Goal: Task Accomplishment & Management: Complete application form

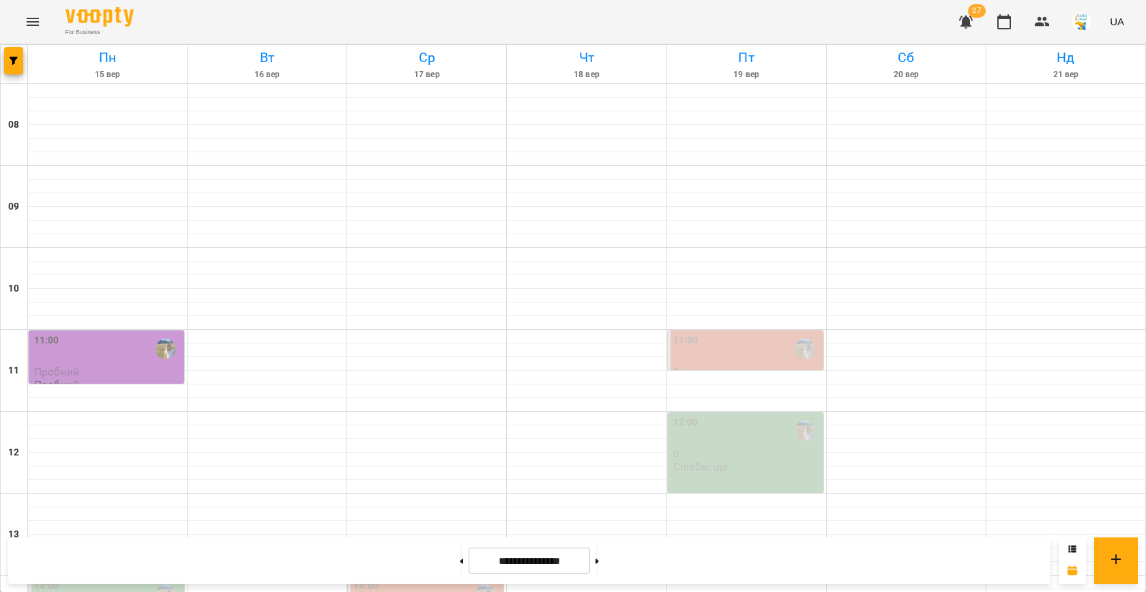
scroll to position [267, 0]
click at [13, 62] on icon "button" at bounding box center [14, 61] width 8 height 8
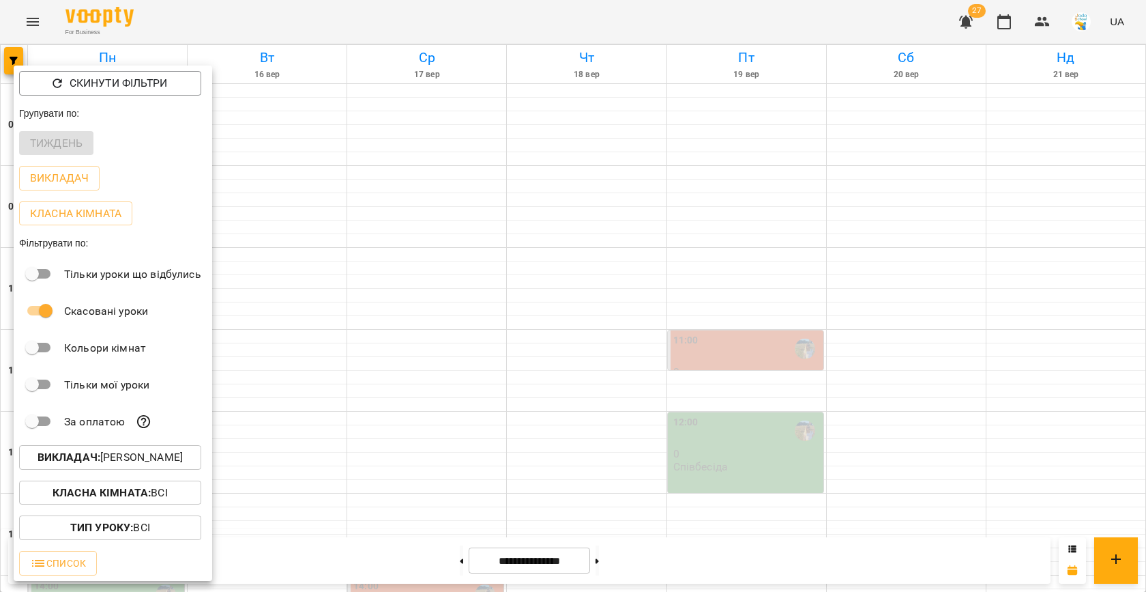
click at [165, 465] on p "Викладач : [PERSON_NAME]" at bounding box center [110, 457] width 145 height 16
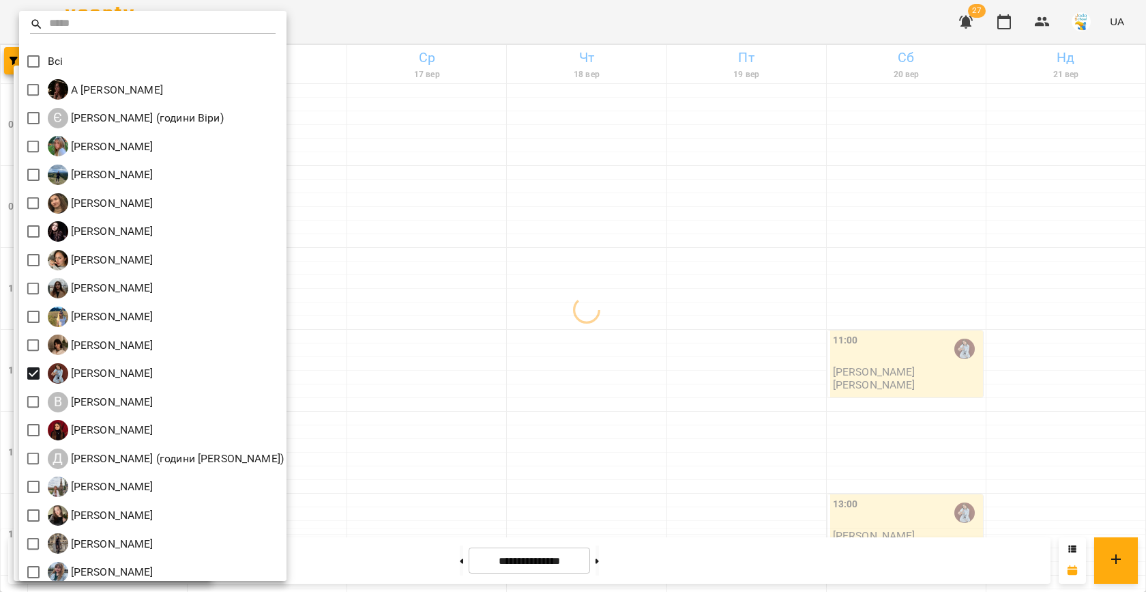
click at [504, 301] on div at bounding box center [573, 296] width 1146 height 592
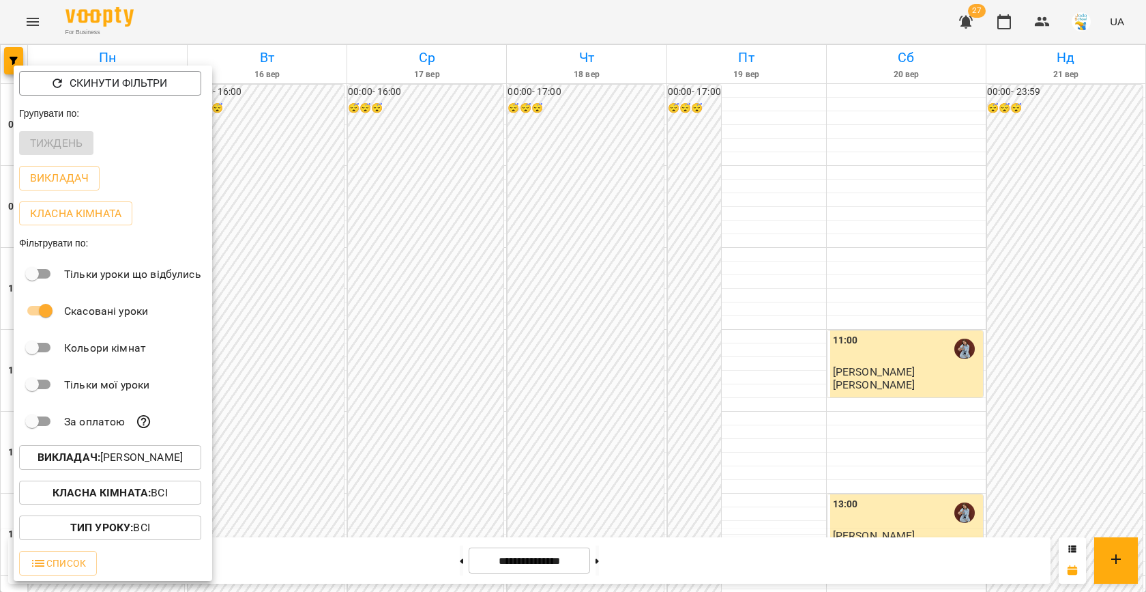
click at [550, 359] on div at bounding box center [573, 296] width 1146 height 592
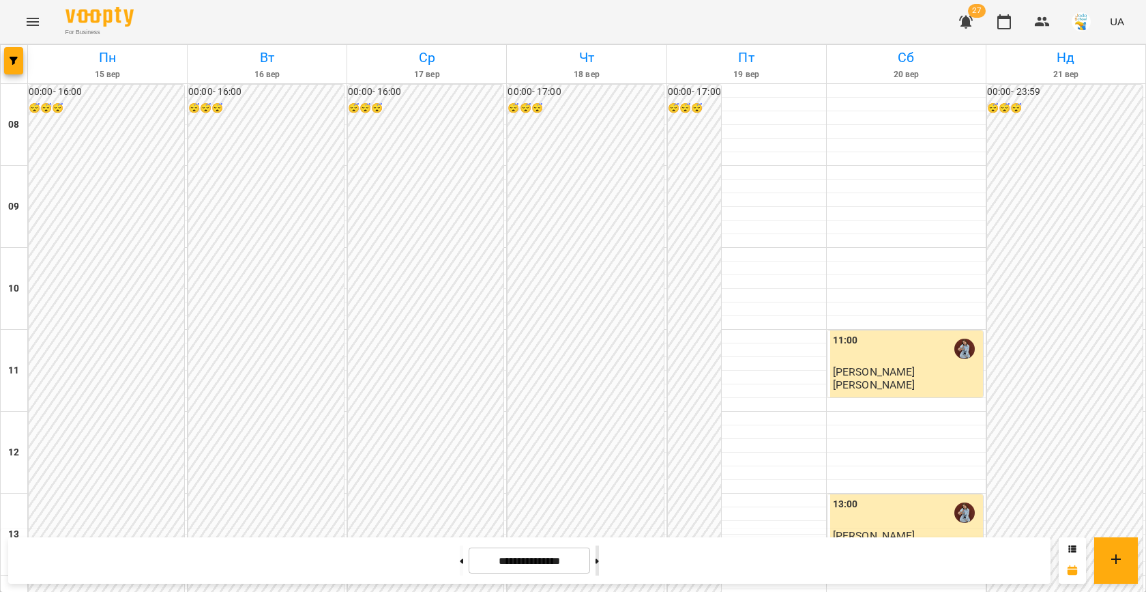
click at [599, 565] on button at bounding box center [597, 560] width 3 height 30
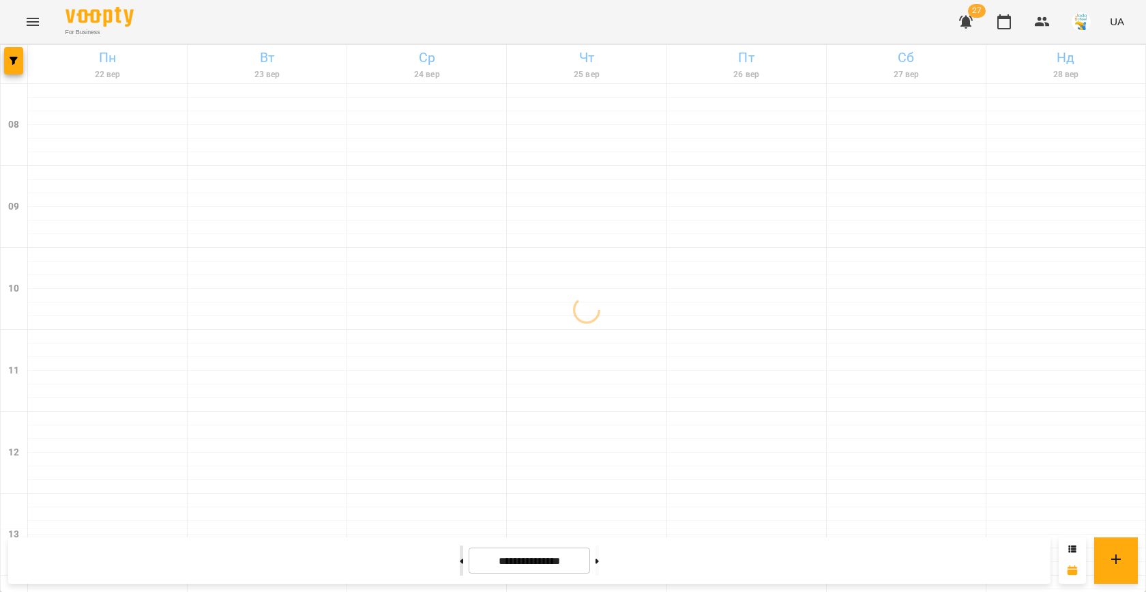
click at [460, 560] on button at bounding box center [461, 560] width 3 height 30
type input "**********"
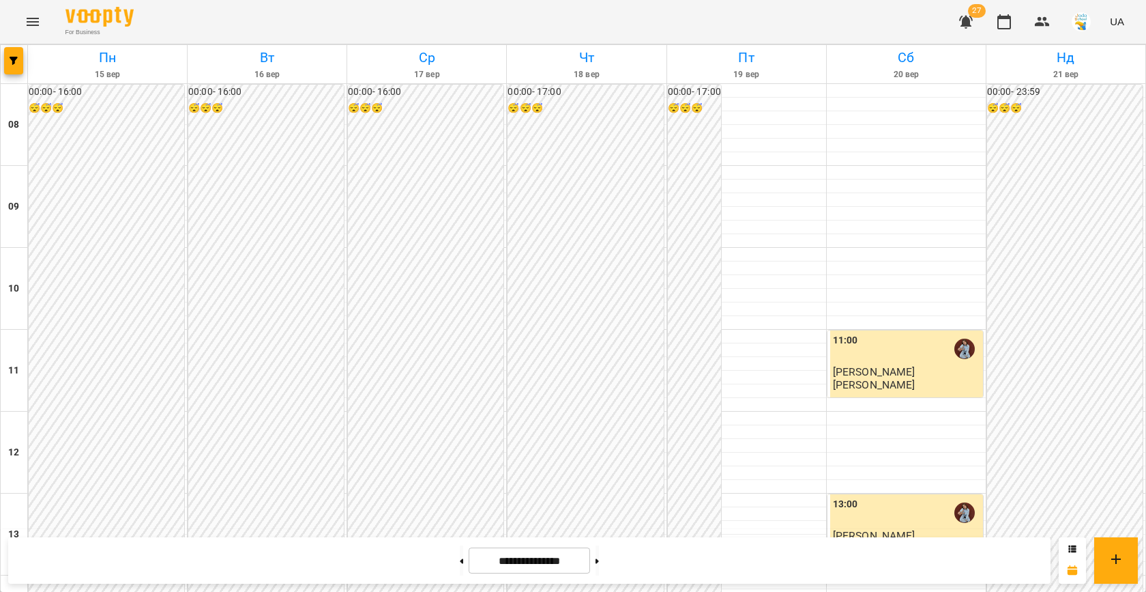
scroll to position [581, 0]
click at [7, 63] on span "button" at bounding box center [13, 61] width 19 height 8
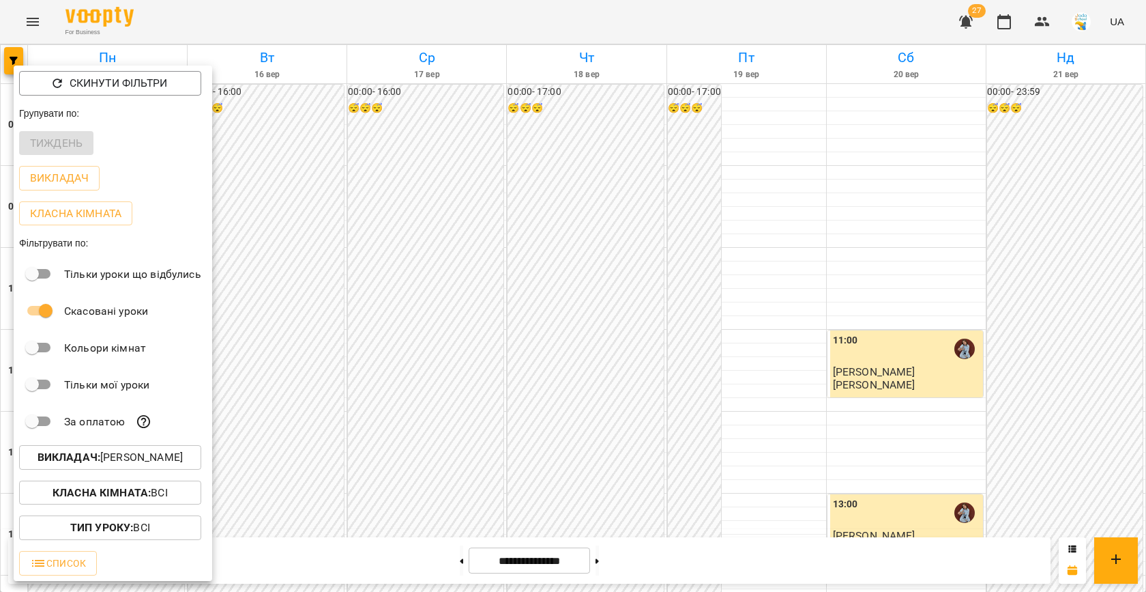
click at [134, 461] on p "Викладач : [PERSON_NAME]" at bounding box center [110, 457] width 145 height 16
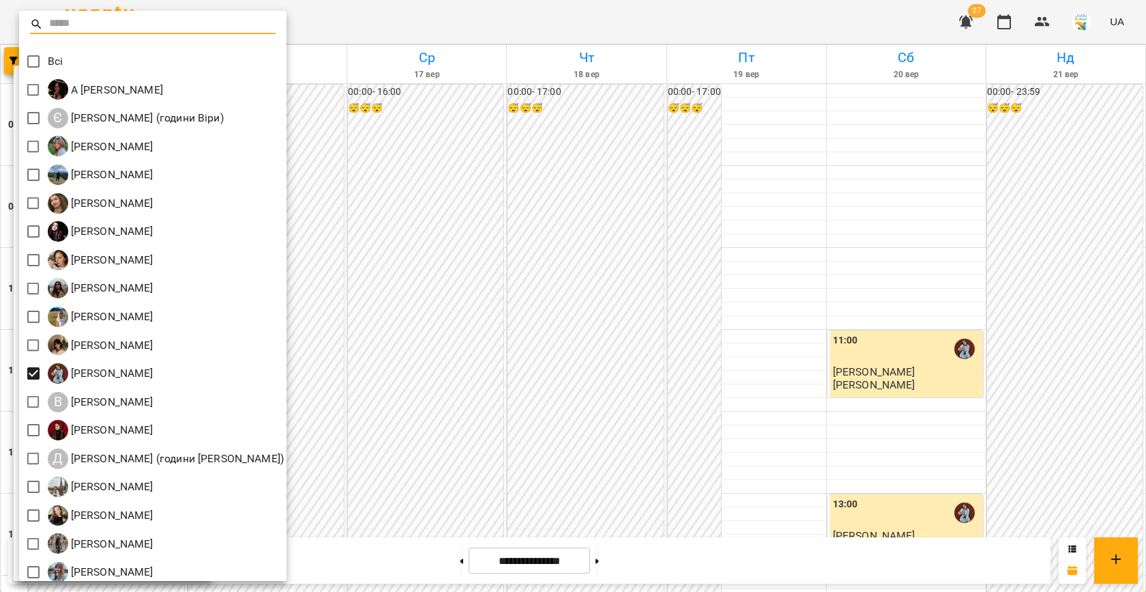
click at [407, 357] on div at bounding box center [573, 296] width 1146 height 592
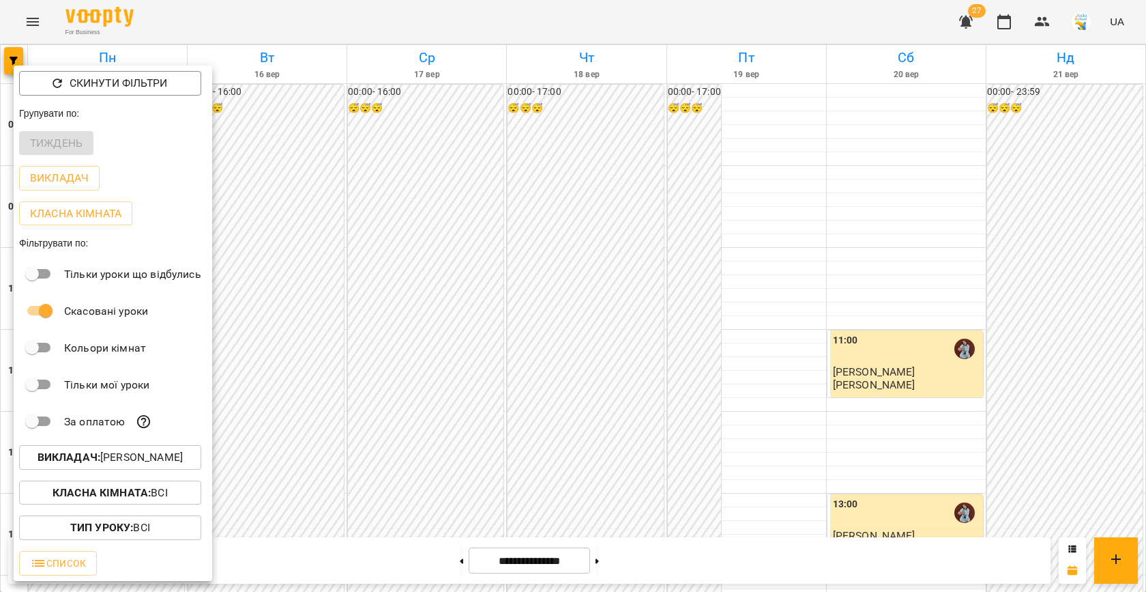
click at [407, 357] on div at bounding box center [573, 296] width 1146 height 592
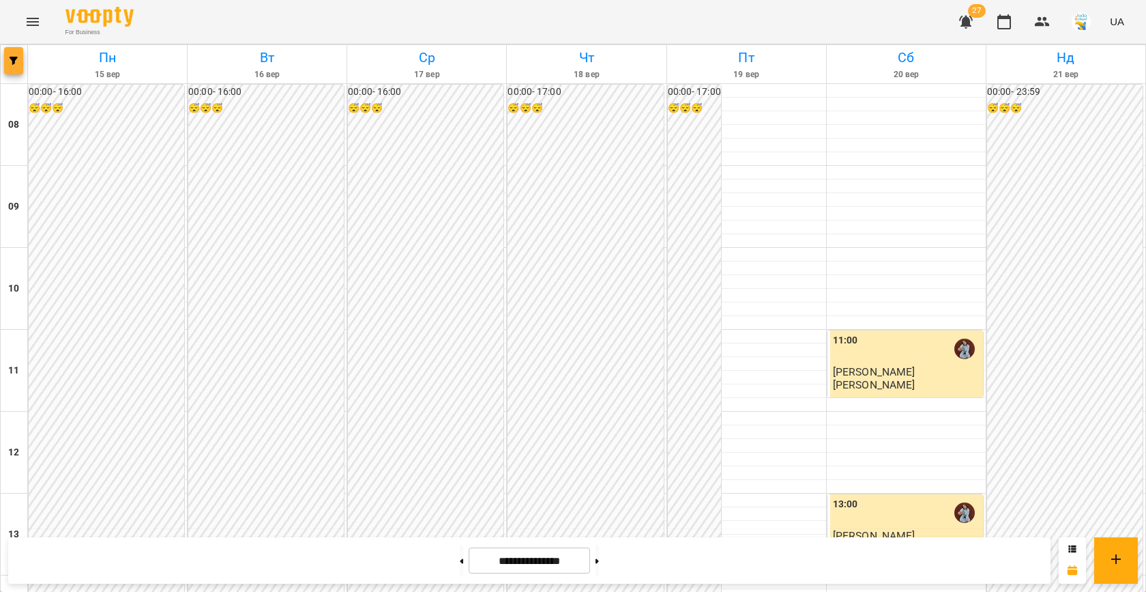
click at [7, 65] on button "button" at bounding box center [13, 60] width 19 height 27
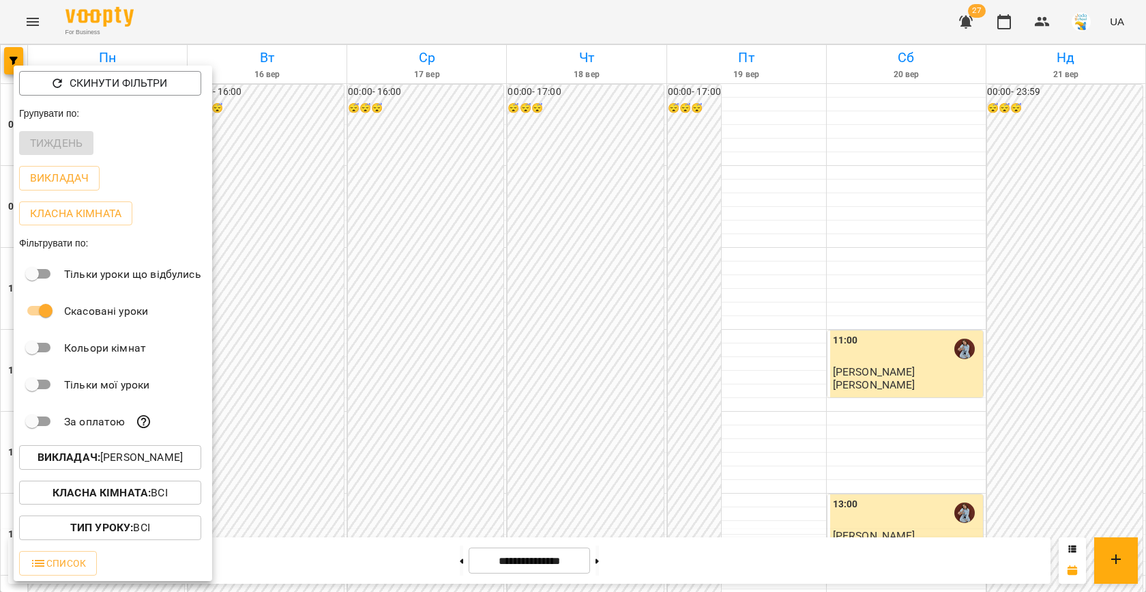
click at [171, 458] on p "Викладач : [PERSON_NAME]" at bounding box center [110, 457] width 145 height 16
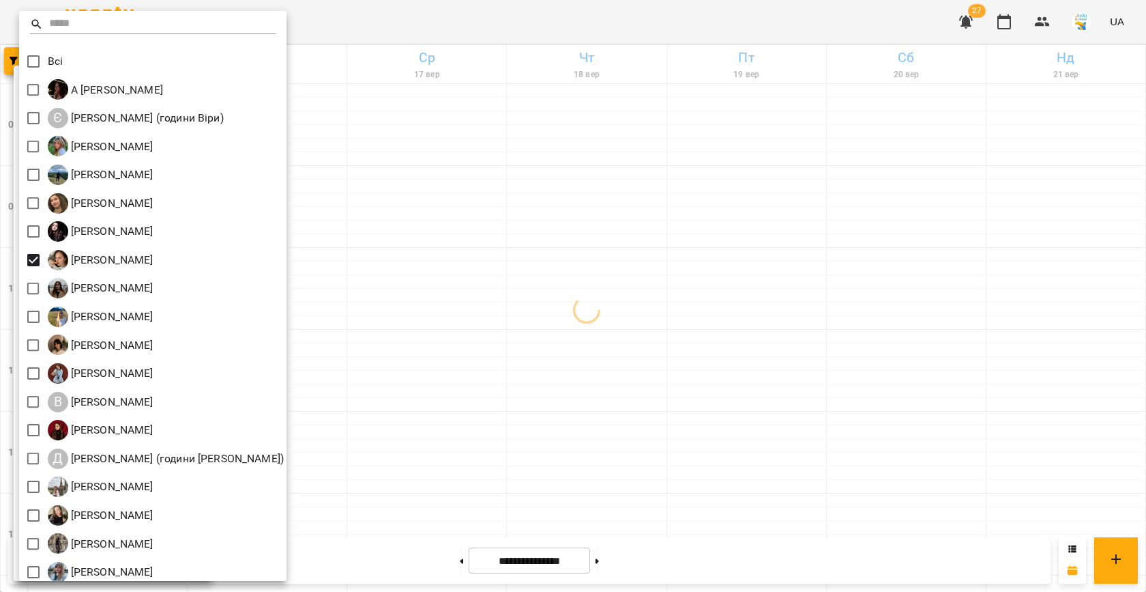
click at [641, 280] on div at bounding box center [573, 296] width 1146 height 592
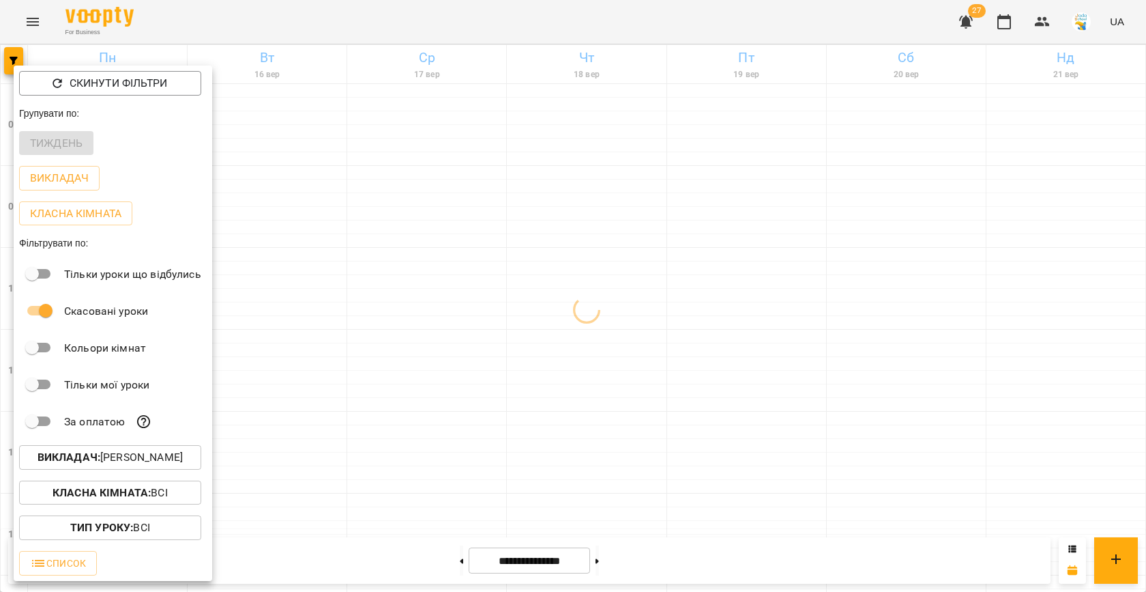
click at [567, 305] on div at bounding box center [573, 296] width 1146 height 592
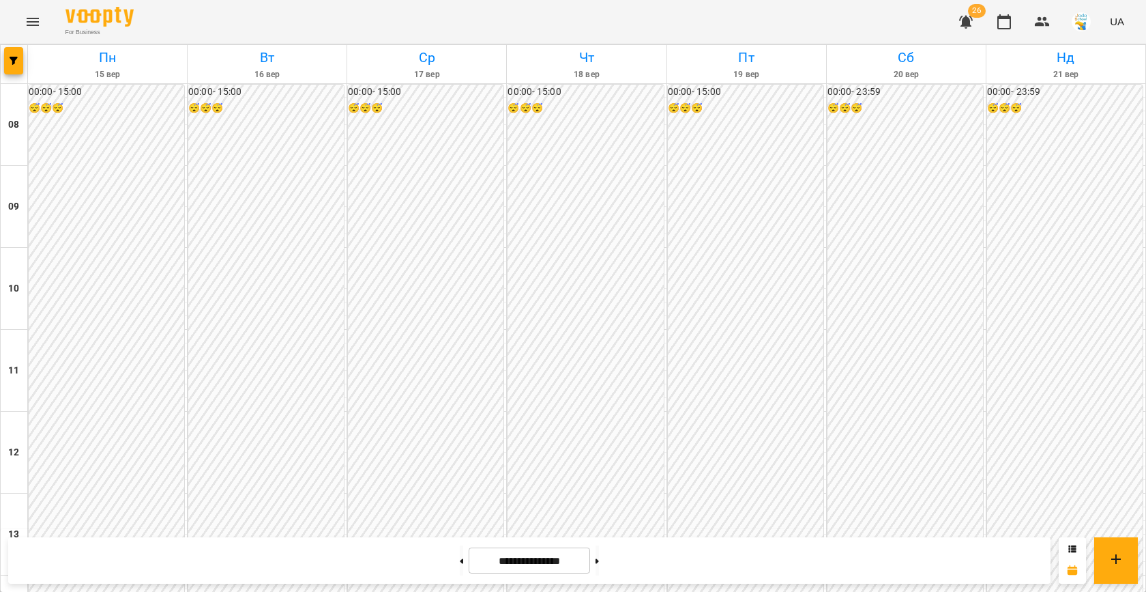
scroll to position [601, 0]
click at [10, 60] on icon "button" at bounding box center [14, 61] width 8 height 8
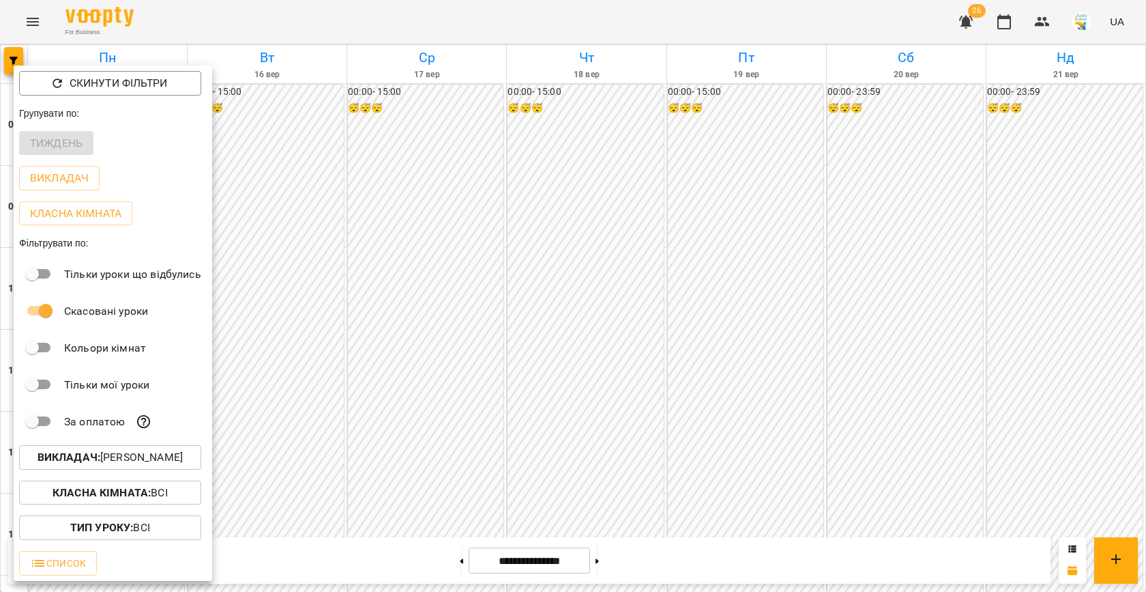
click at [101, 457] on p "Викладач : [PERSON_NAME]" at bounding box center [110, 457] width 145 height 16
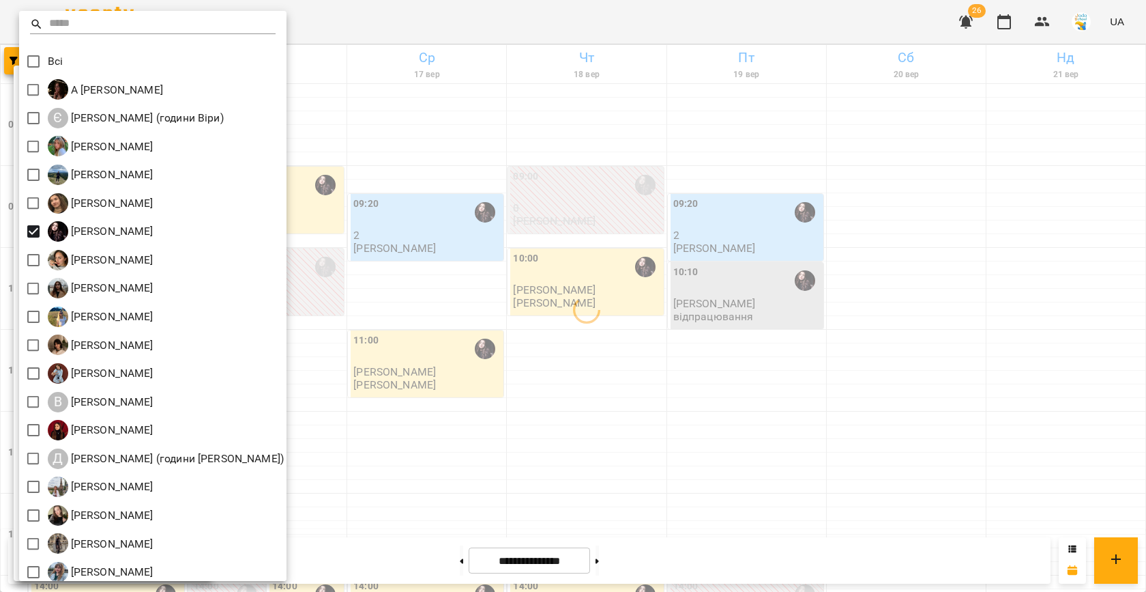
click at [458, 257] on div at bounding box center [573, 296] width 1146 height 592
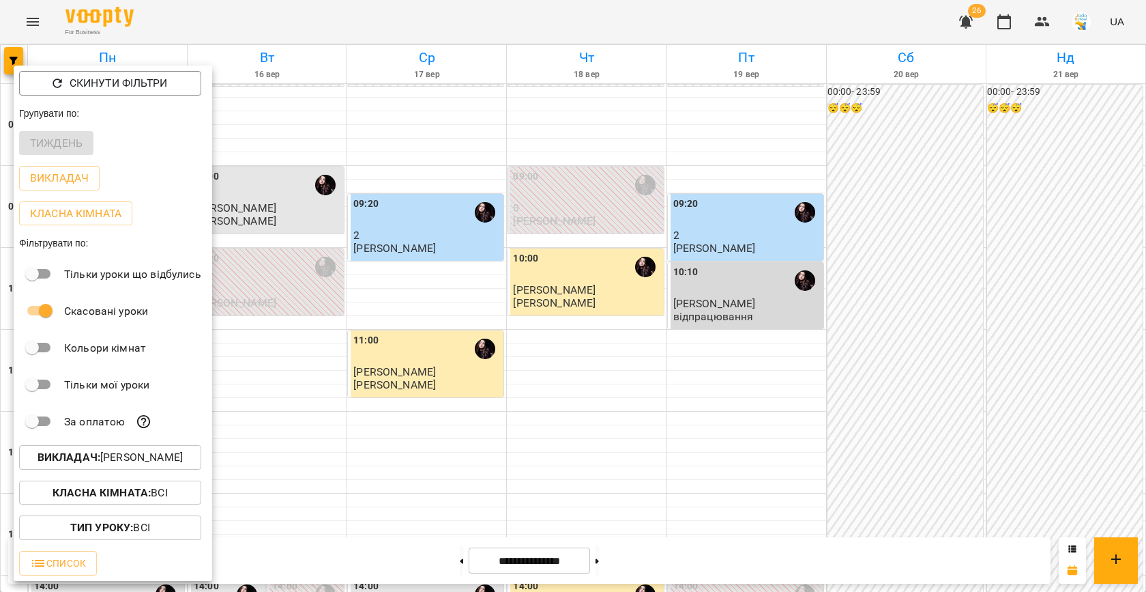
click at [415, 255] on div at bounding box center [573, 296] width 1146 height 592
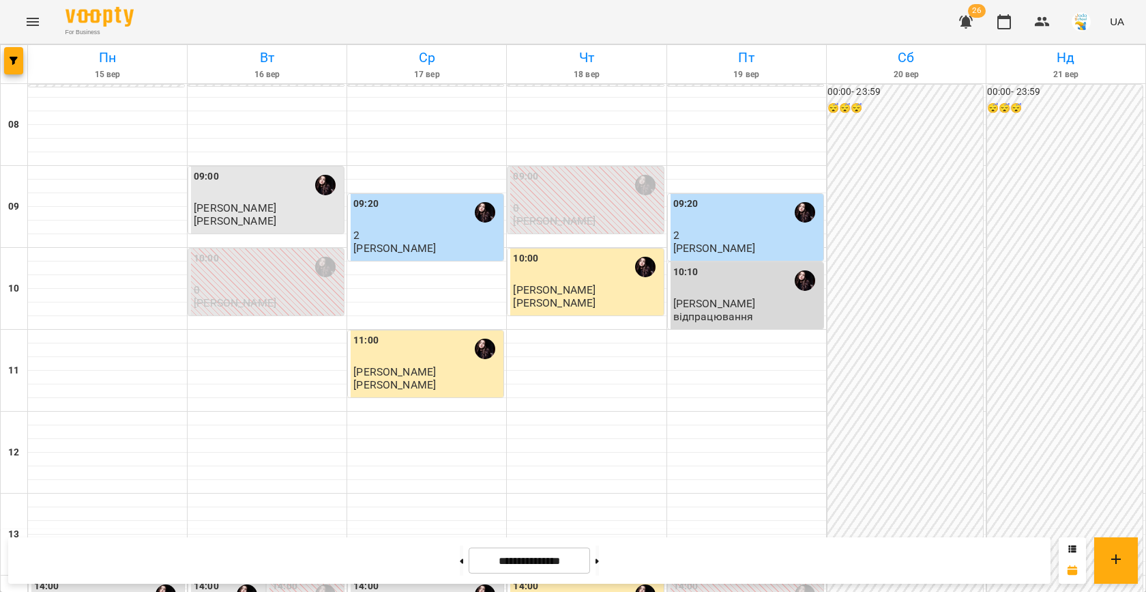
scroll to position [53, 0]
